Goal: Complete application form

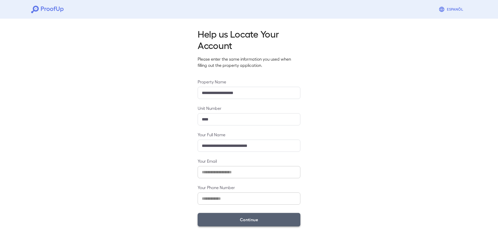
click at [244, 217] on button "Continue" at bounding box center [249, 219] width 103 height 13
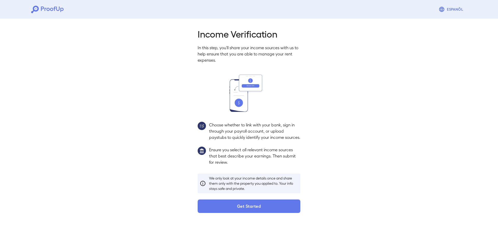
click at [246, 213] on button "Get Started" at bounding box center [249, 206] width 103 height 13
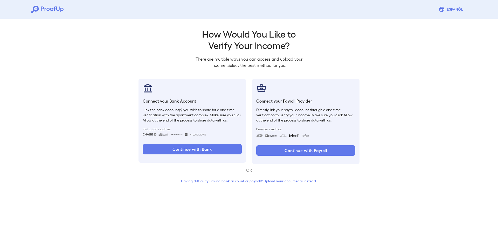
click at [227, 181] on button "Having difficulty linking bank account or payroll? Upload your documents instea…" at bounding box center [248, 181] width 151 height 9
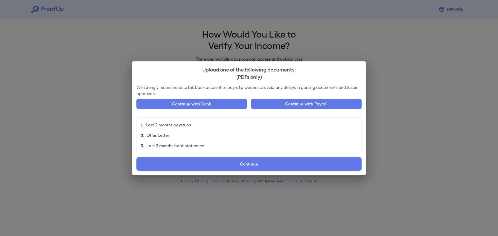
click at [192, 124] on li "1. Last 2 months paystubs" at bounding box center [249, 125] width 225 height 10
click at [270, 136] on li "2. Offer Letter" at bounding box center [249, 135] width 225 height 10
click at [238, 139] on li "2. Offer Letter" at bounding box center [249, 135] width 225 height 10
click at [96, 98] on div "Upload one of the following documents: (PDFs only) We strongly recommend to lin…" at bounding box center [249, 118] width 498 height 236
